Goal: Task Accomplishment & Management: Manage account settings

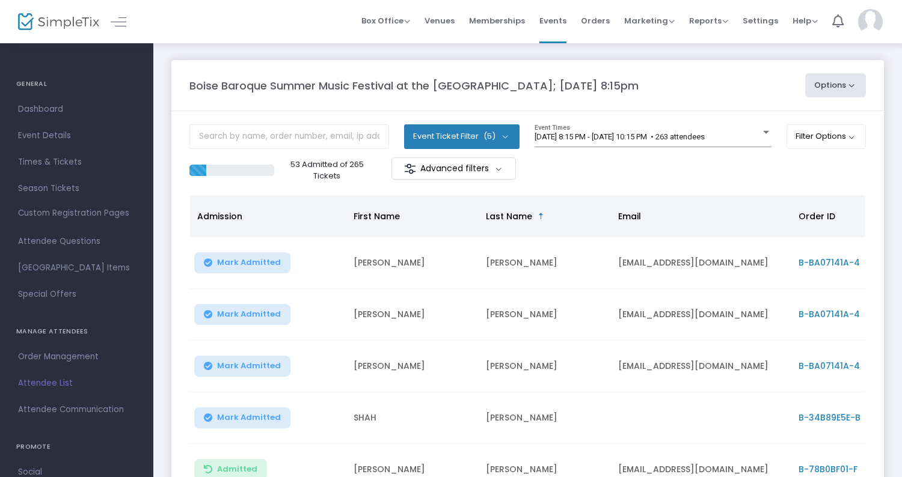
scroll to position [0, 2]
click at [87, 134] on span "Event Details" at bounding box center [76, 136] width 117 height 16
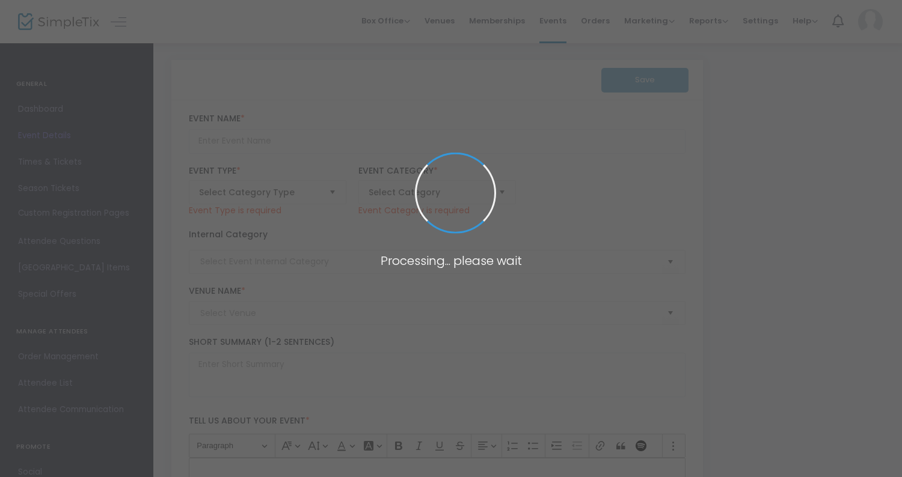
type input "Boise Baroque Summer Music Festival at the [GEOGRAPHIC_DATA]; [DATE] 8:15pm"
type textarea "Bring a friend and join the Boise Baroque Orchestra for an outdoor evening of m…"
checkbox input "true"
type input "6.000 %"
type input "Buy Tickets"
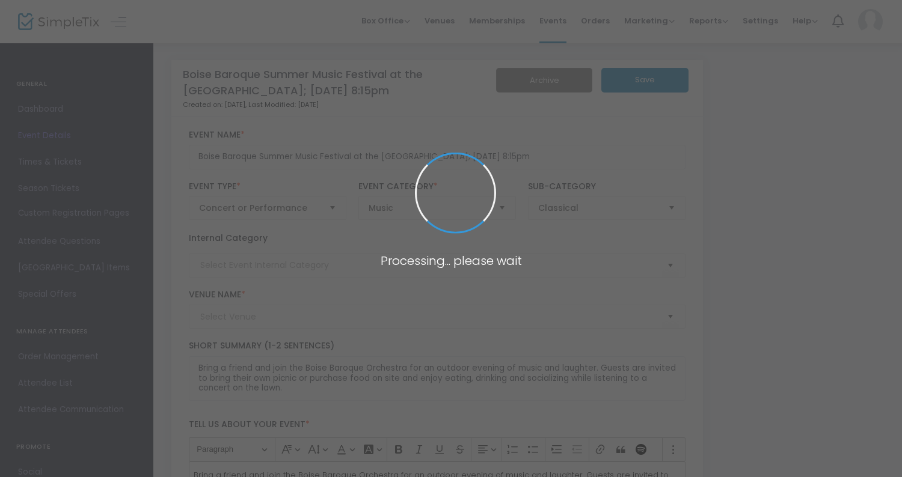
type input "Chateau des Fleurs"
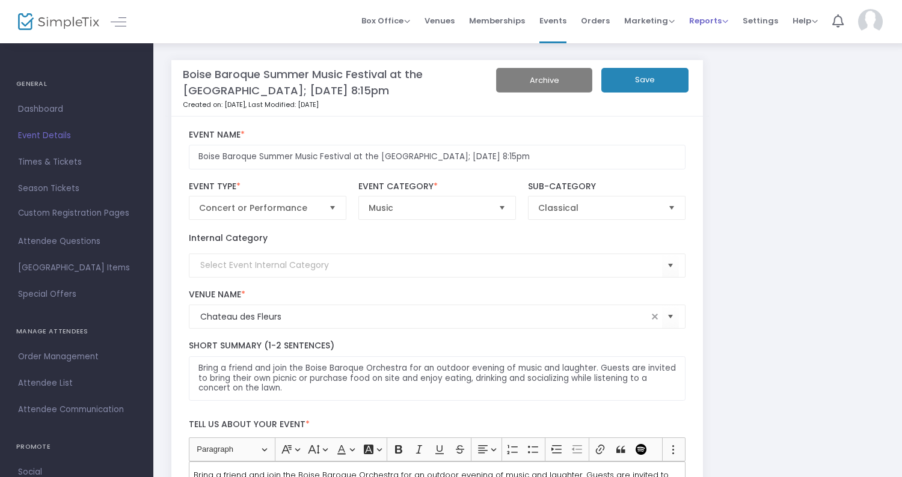
click at [710, 19] on span "Reports" at bounding box center [708, 20] width 39 height 11
click at [718, 35] on li "Analytics" at bounding box center [728, 40] width 78 height 23
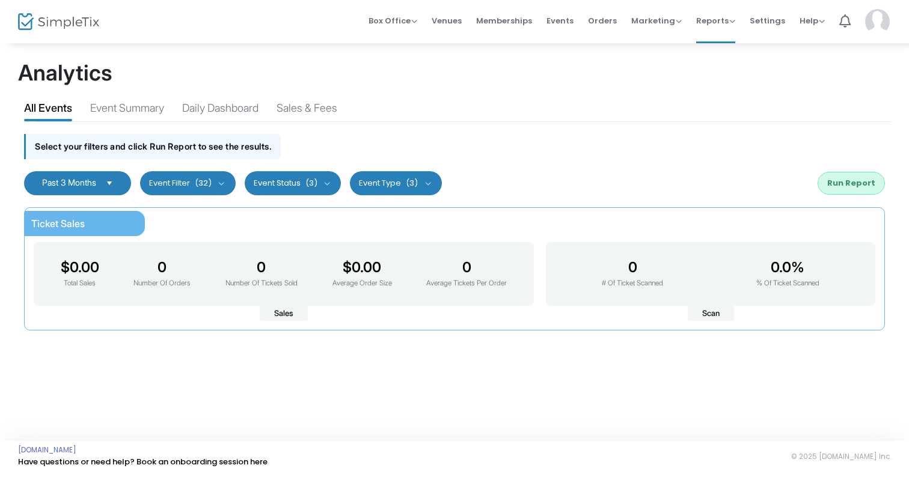
click at [330, 184] on button "Event Status (3)" at bounding box center [293, 183] width 97 height 24
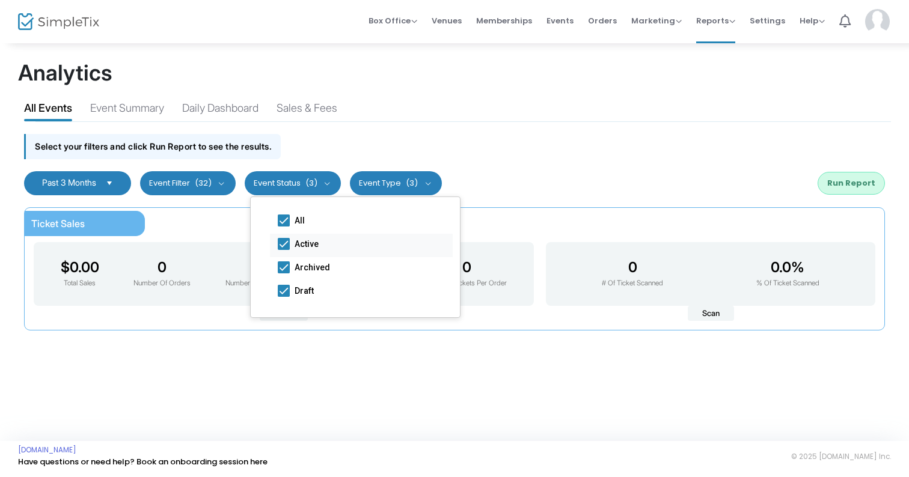
click at [284, 238] on span at bounding box center [284, 244] width 12 height 12
click at [284, 250] on input "Active" at bounding box center [283, 250] width 1 height 1
checkbox input "false"
click at [284, 290] on span at bounding box center [284, 291] width 12 height 12
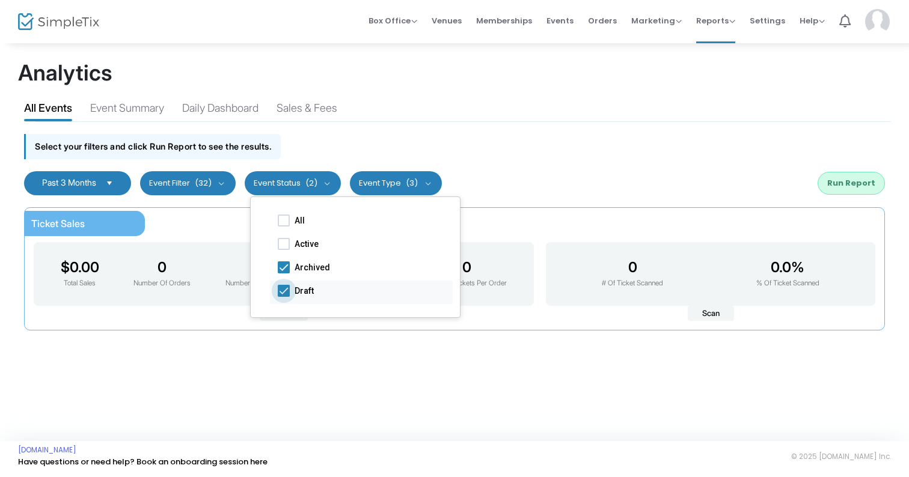
click at [284, 297] on input "Draft" at bounding box center [283, 297] width 1 height 1
checkbox input "false"
click at [283, 239] on span at bounding box center [284, 244] width 12 height 12
click at [283, 250] on input "Active" at bounding box center [283, 250] width 1 height 1
checkbox input "true"
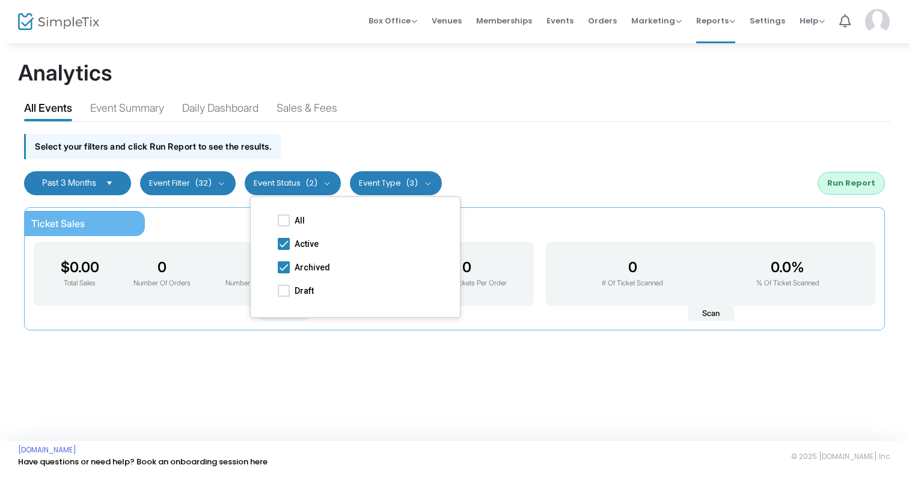
click at [112, 180] on span "Select" at bounding box center [110, 183] width 20 height 20
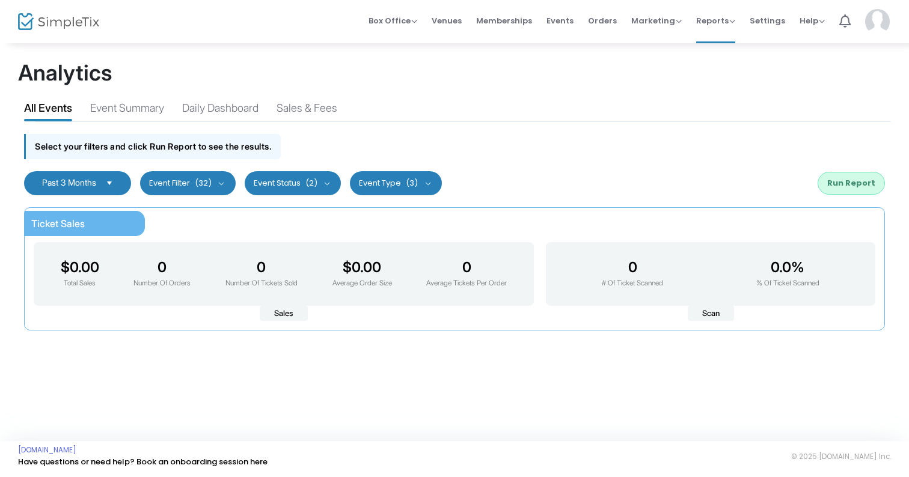
click at [112, 180] on span "Select" at bounding box center [110, 183] width 20 height 20
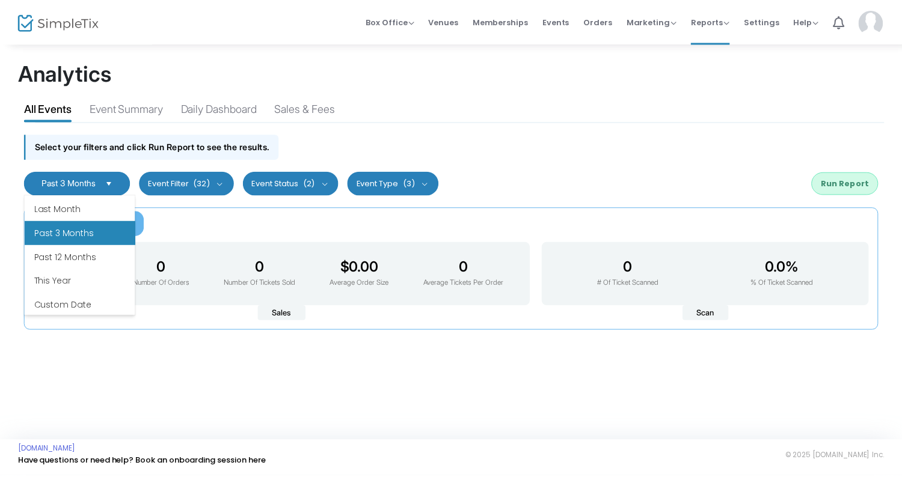
scroll to position [144, 0]
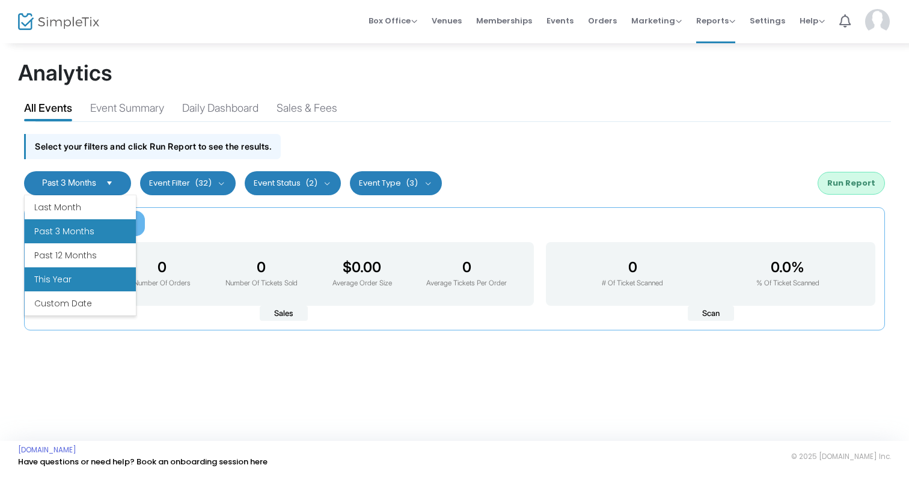
click at [89, 278] on li "This Year" at bounding box center [80, 280] width 111 height 24
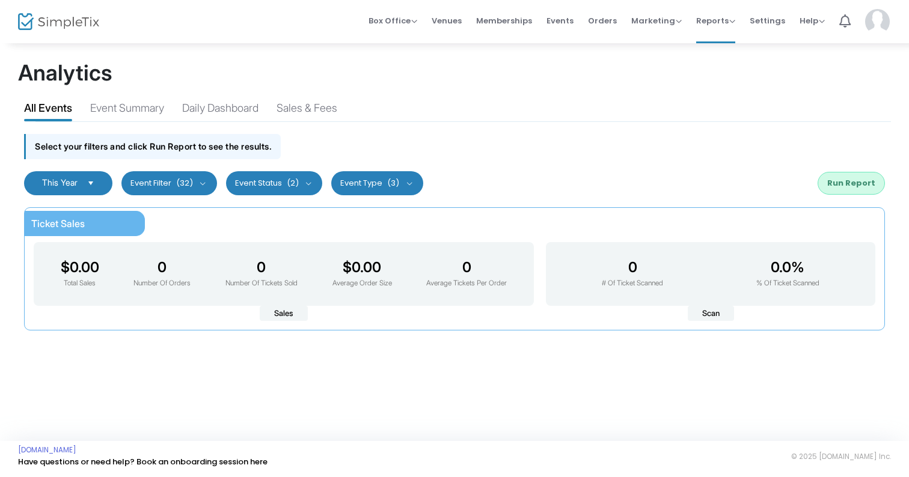
click at [844, 185] on button "Run Report" at bounding box center [851, 183] width 67 height 23
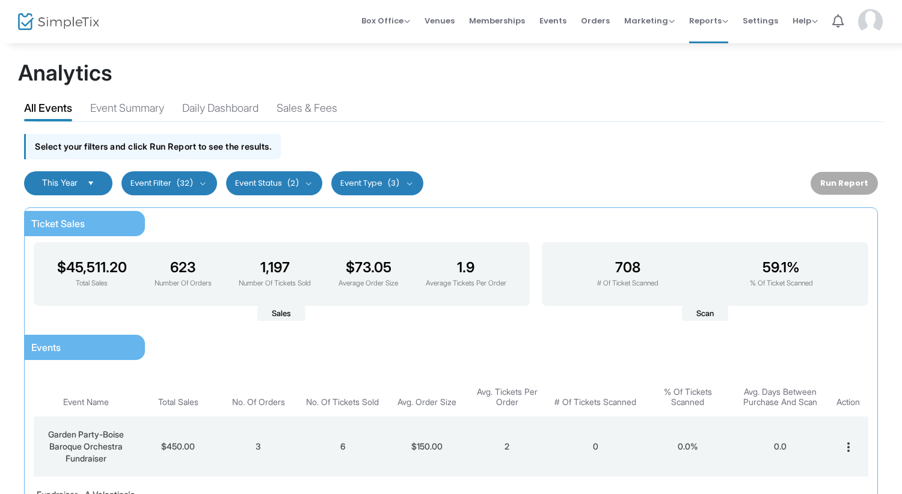
scroll to position [19, 0]
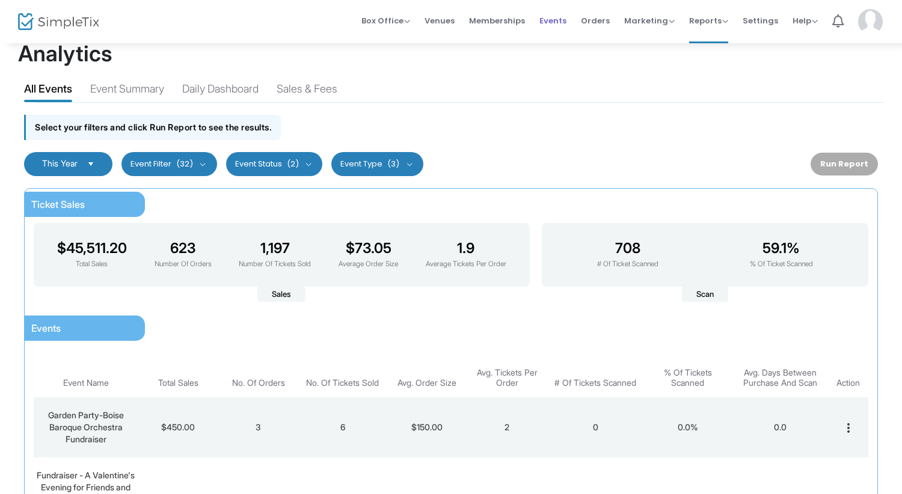
click at [559, 22] on span "Events" at bounding box center [552, 20] width 27 height 31
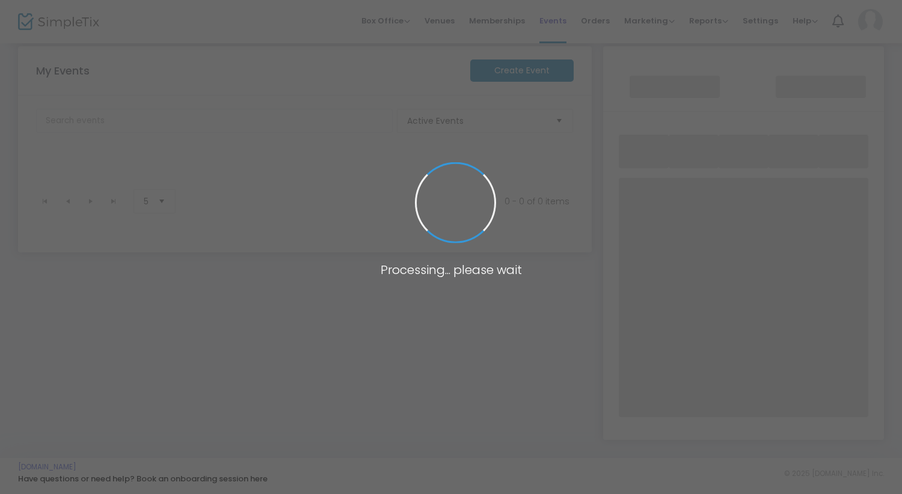
scroll to position [14, 0]
